Goal: Check status

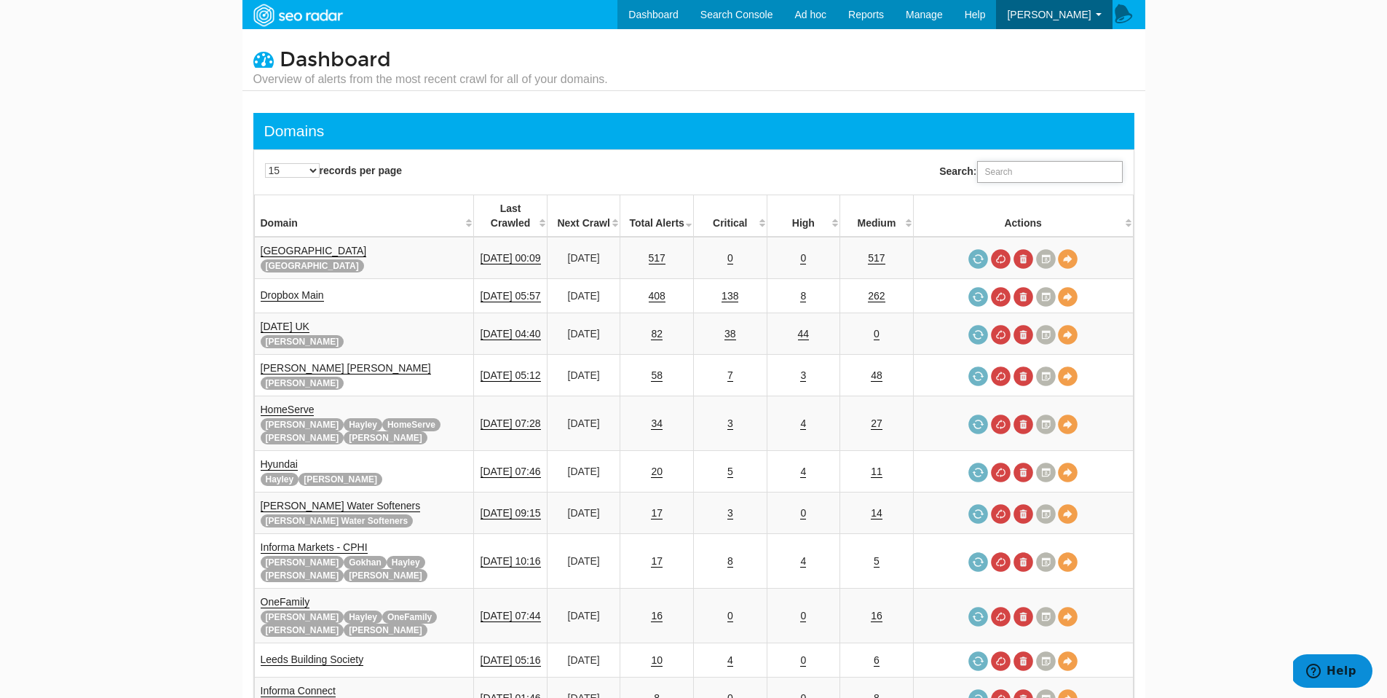
click at [1022, 176] on input "Search:" at bounding box center [1050, 172] width 146 height 22
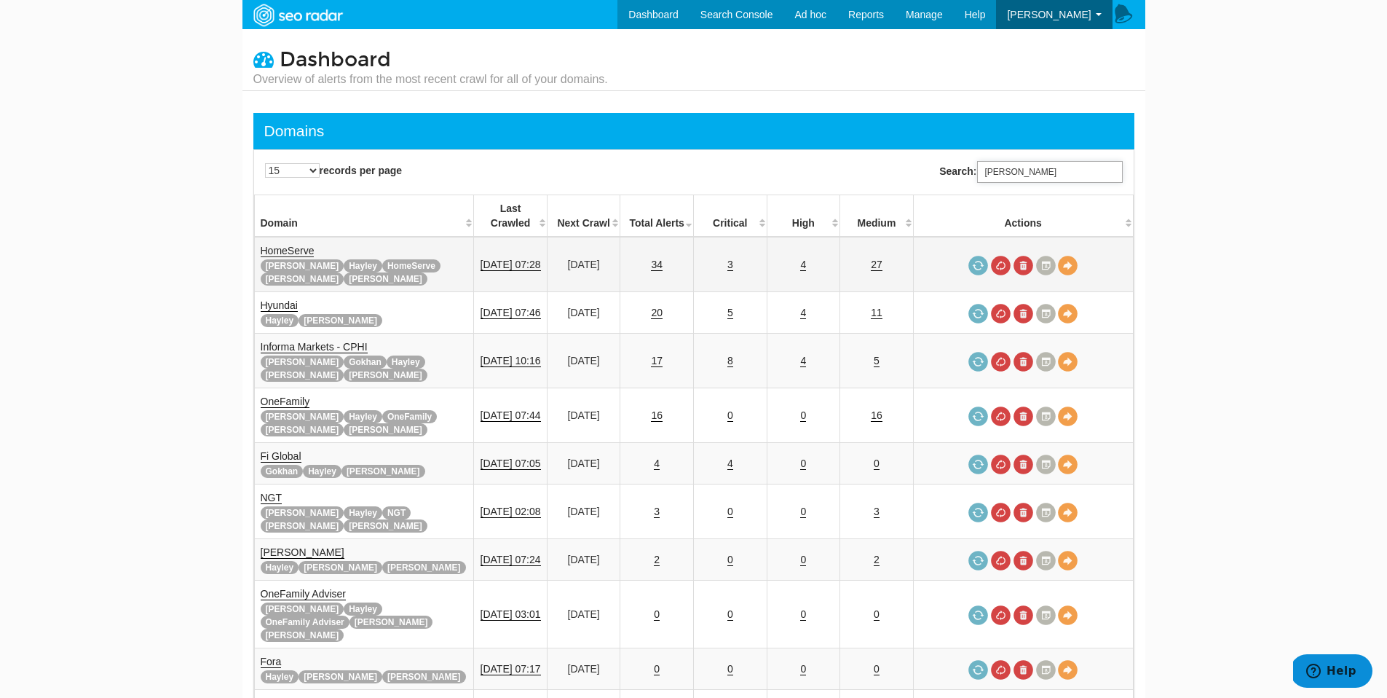
type input "[PERSON_NAME]"
click at [286, 245] on link "HomeServe" at bounding box center [288, 251] width 54 height 12
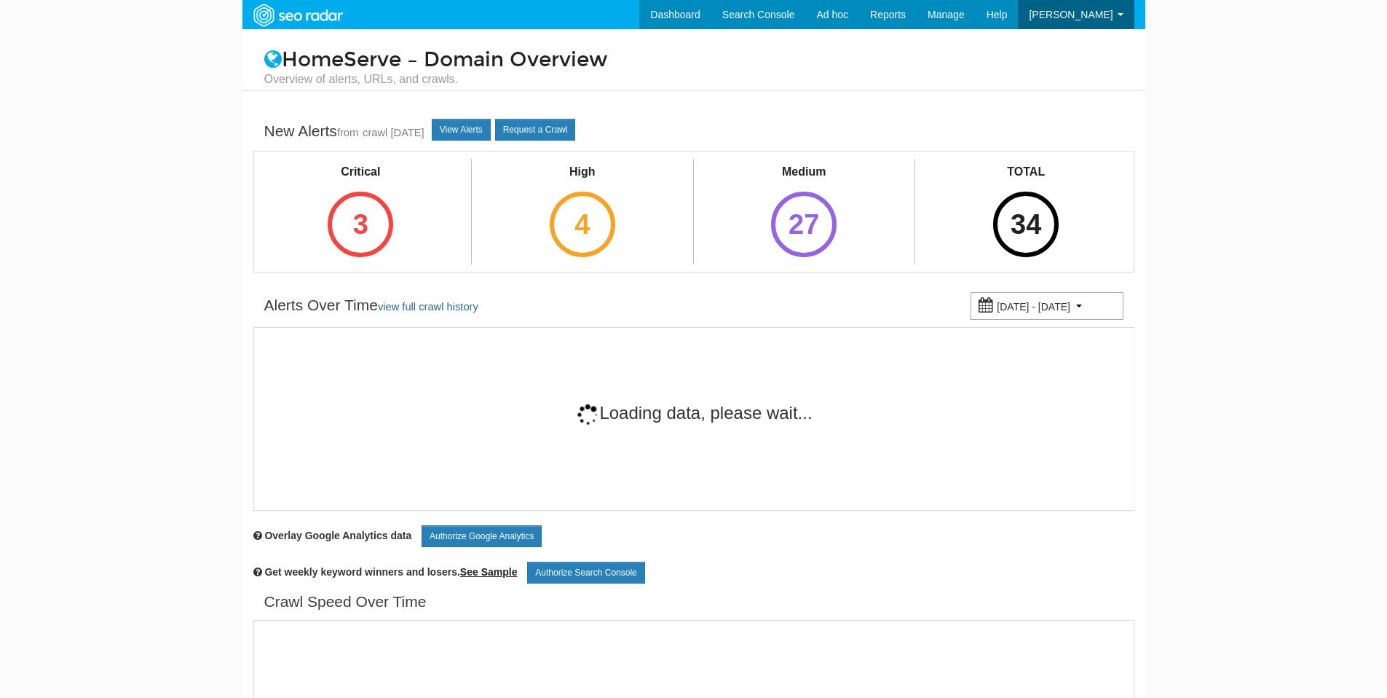
scroll to position [58, 0]
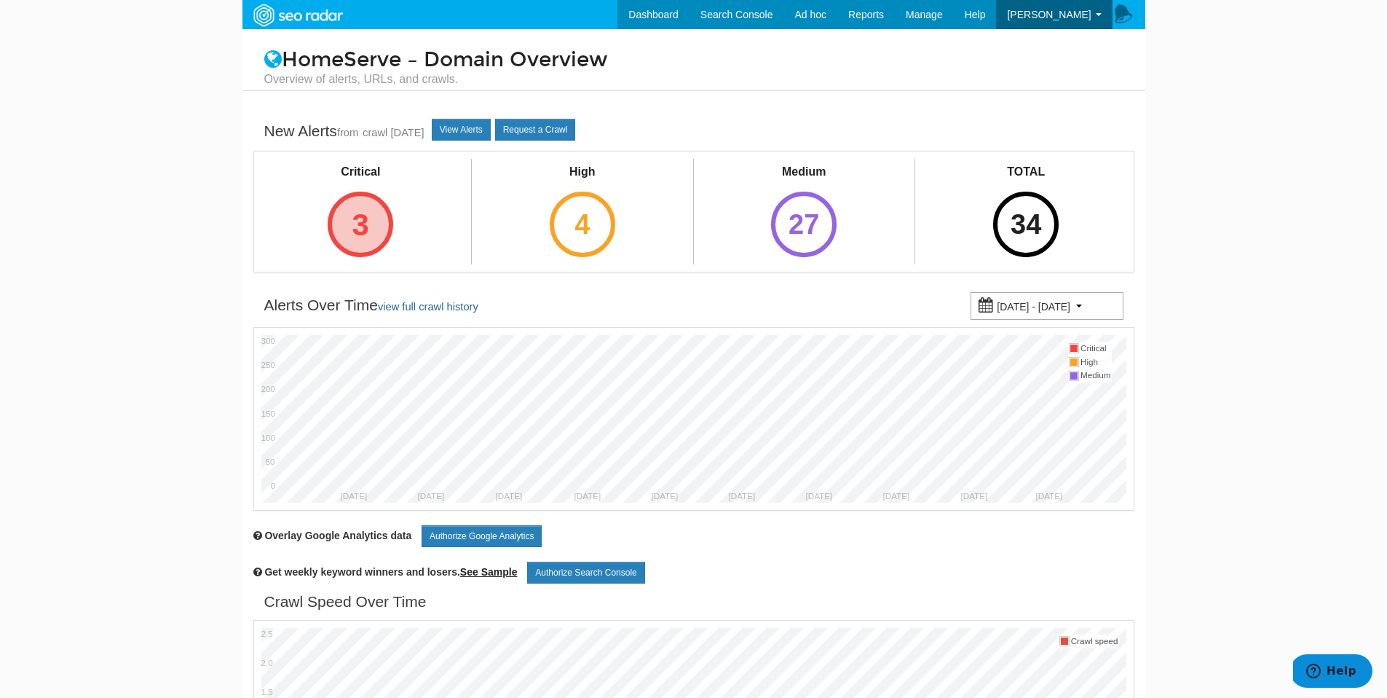
click at [377, 236] on div "3" at bounding box center [361, 225] width 66 height 66
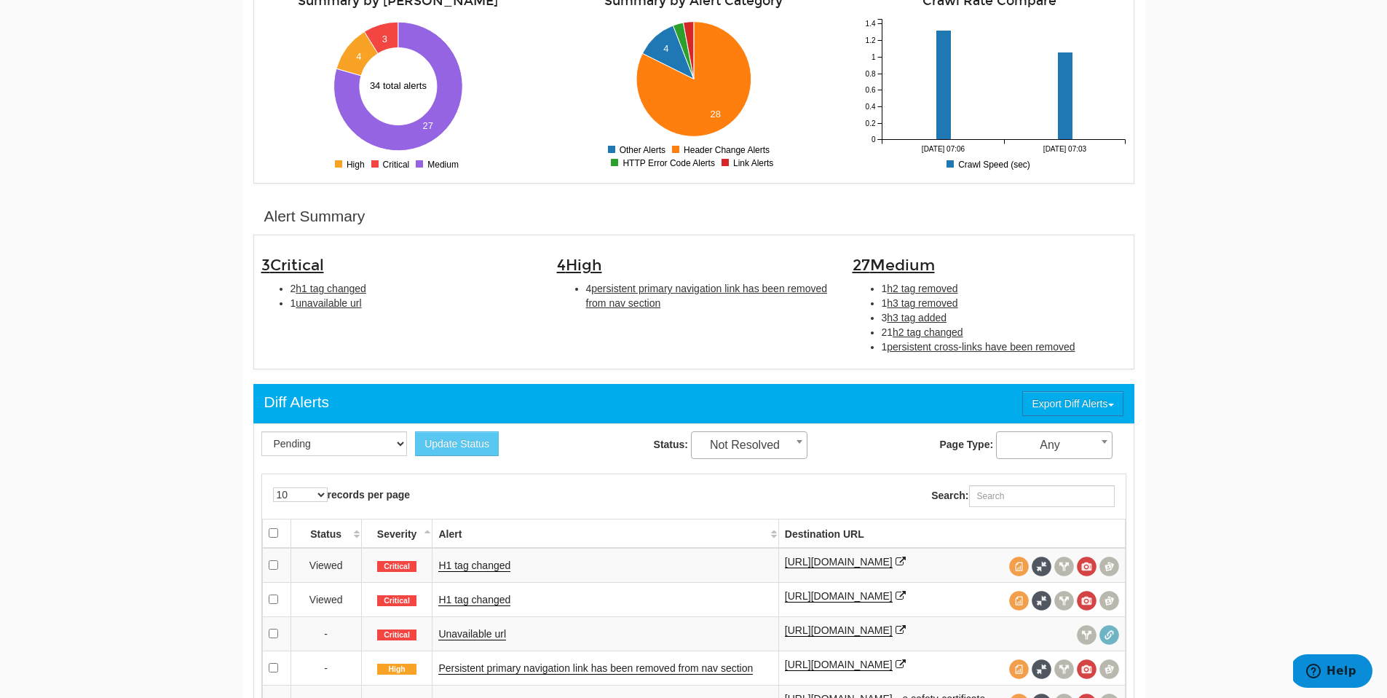
scroll to position [277, 0]
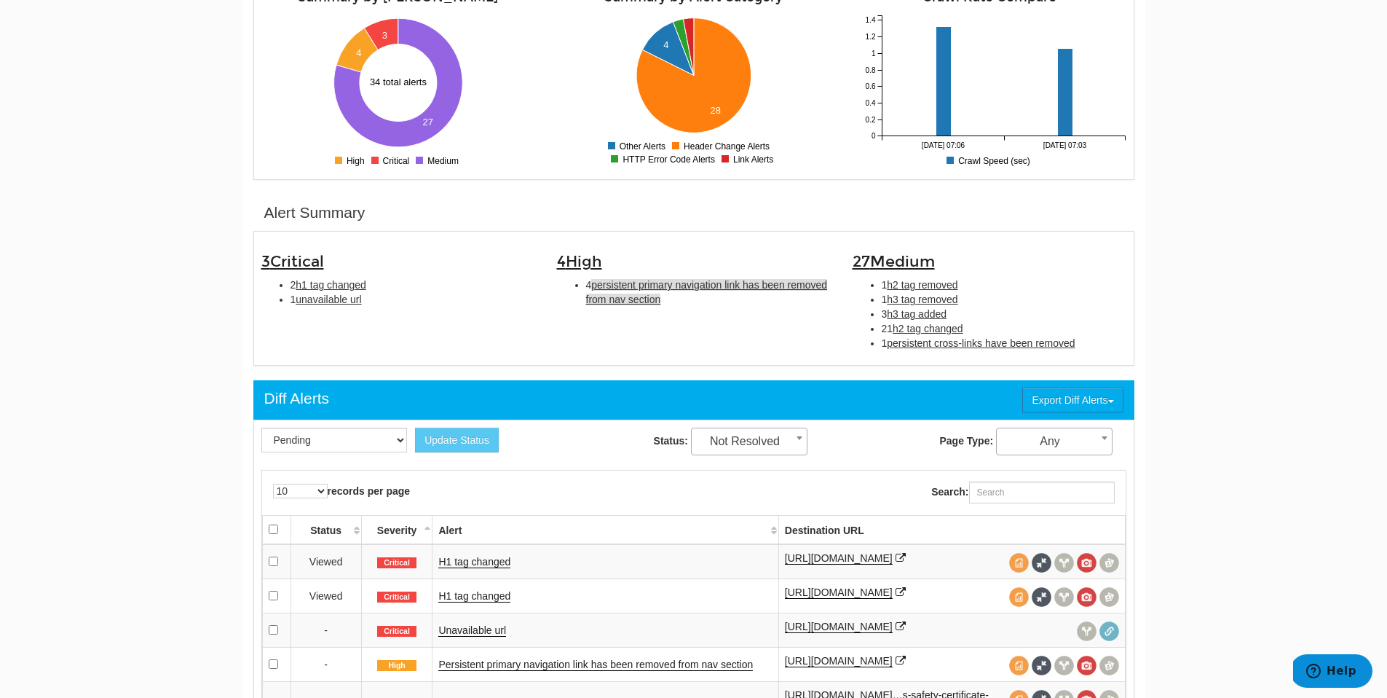
click at [648, 304] on span "persistent primary navigation link has been removed from nav section" at bounding box center [707, 292] width 242 height 26
type input "persistent primary navigation link has been removed from nav section"
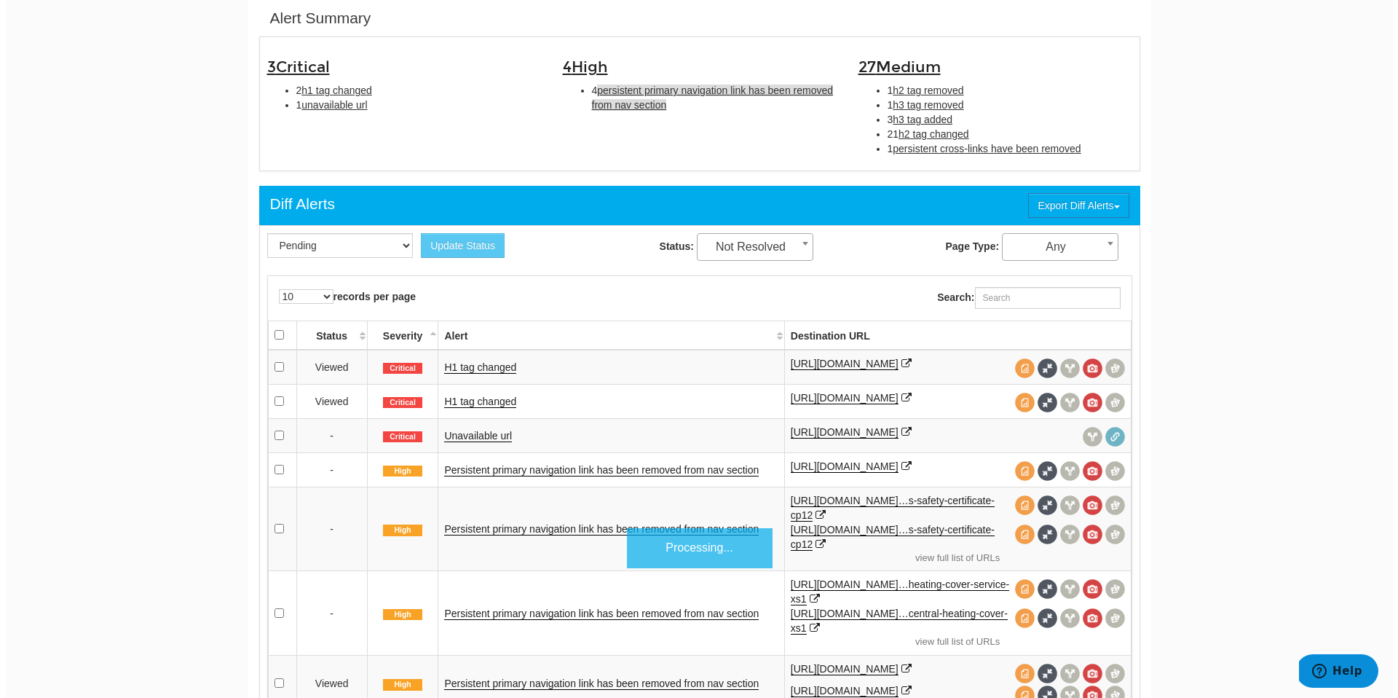
scroll to position [473, 0]
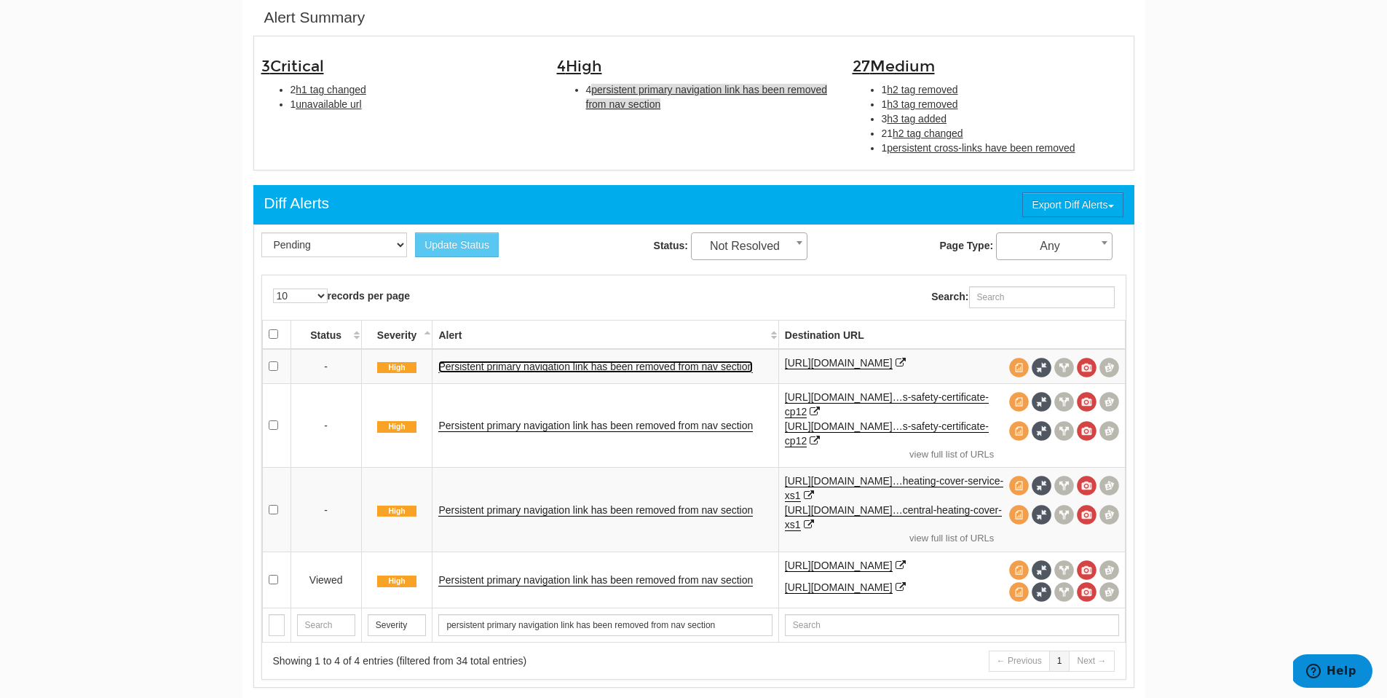
click at [550, 371] on link "Persistent primary navigation link has been removed from nav section" at bounding box center [595, 366] width 315 height 12
